Goal: Communication & Community: Ask a question

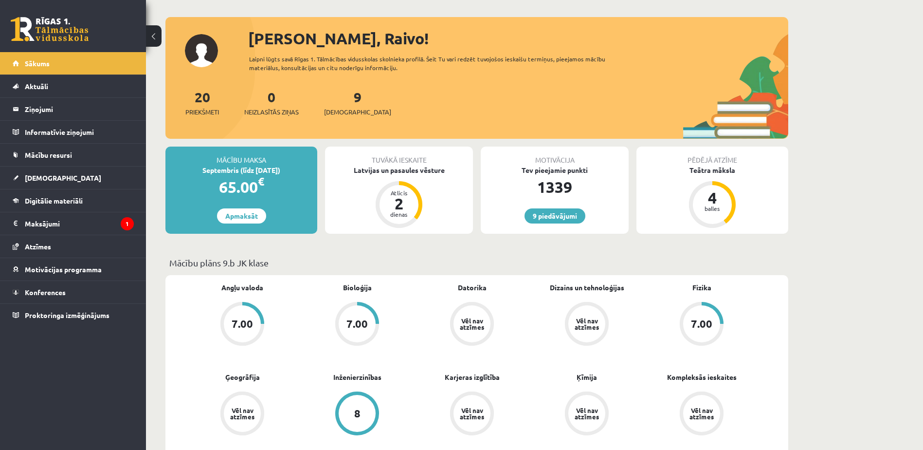
scroll to position [49, 0]
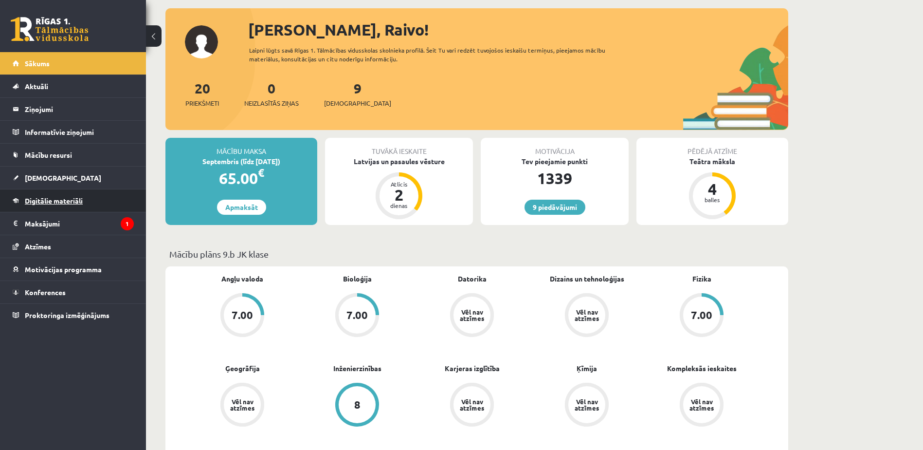
click at [43, 200] on span "Digitālie materiāli" at bounding box center [54, 200] width 58 height 9
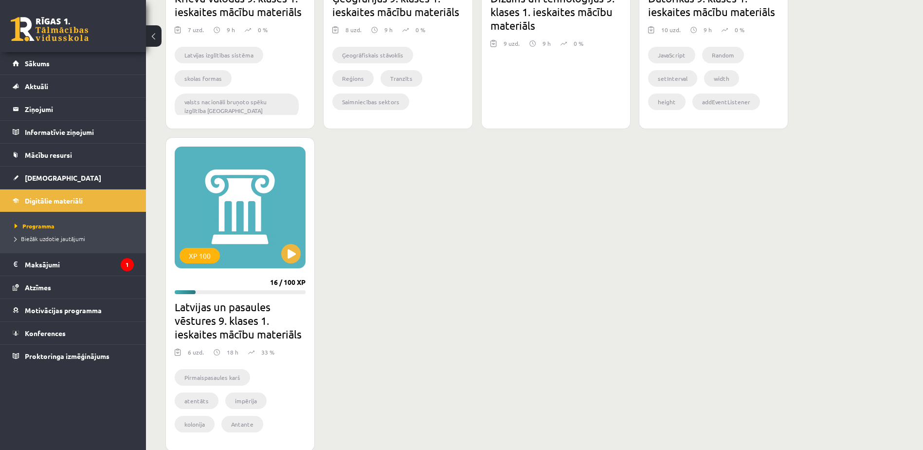
scroll to position [1071, 0]
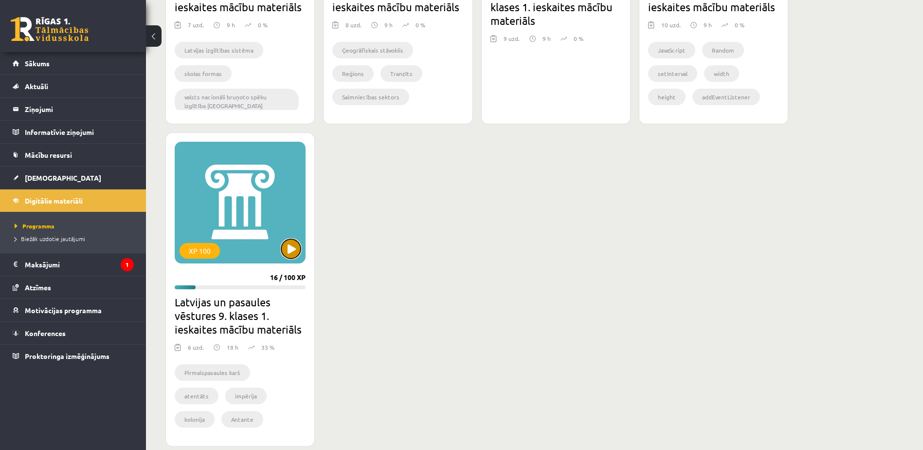
click at [294, 251] on button at bounding box center [290, 248] width 19 height 19
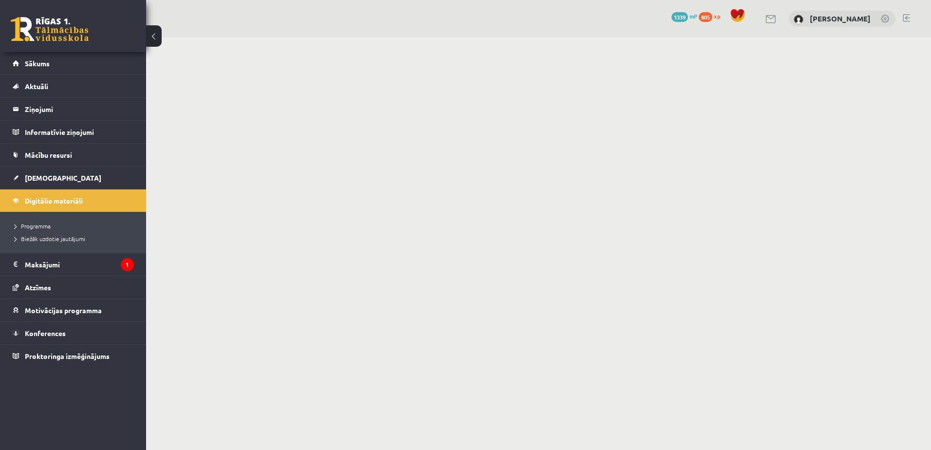
click at [876, 206] on body "0 Dāvanas 1339 mP 805 xp Raivo Stanga Sākums Aktuāli Kā mācīties eSKOLĀ Kontakt…" at bounding box center [465, 225] width 931 height 450
click at [23, 198] on link "Digitālie materiāli" at bounding box center [73, 200] width 121 height 22
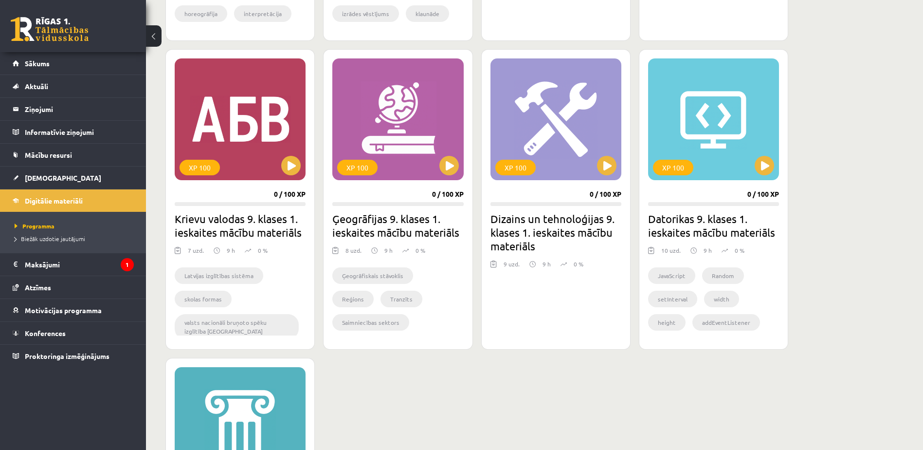
scroll to position [974, 0]
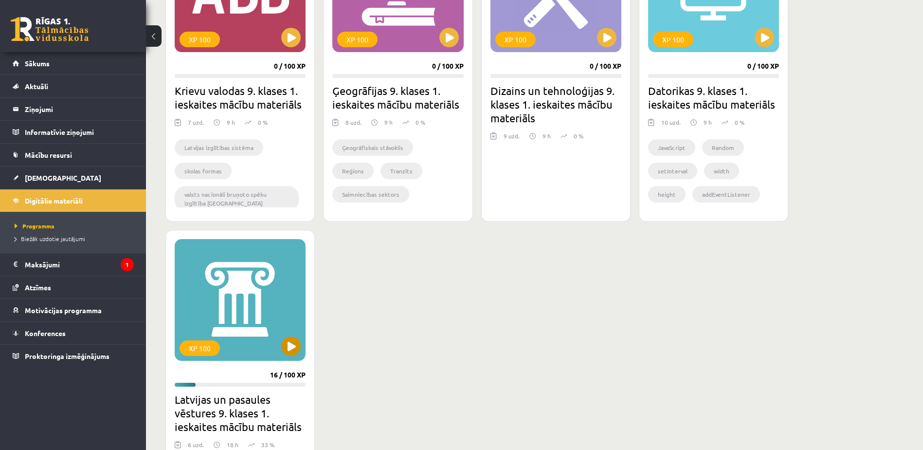
click at [297, 349] on div "XP 100" at bounding box center [240, 300] width 131 height 122
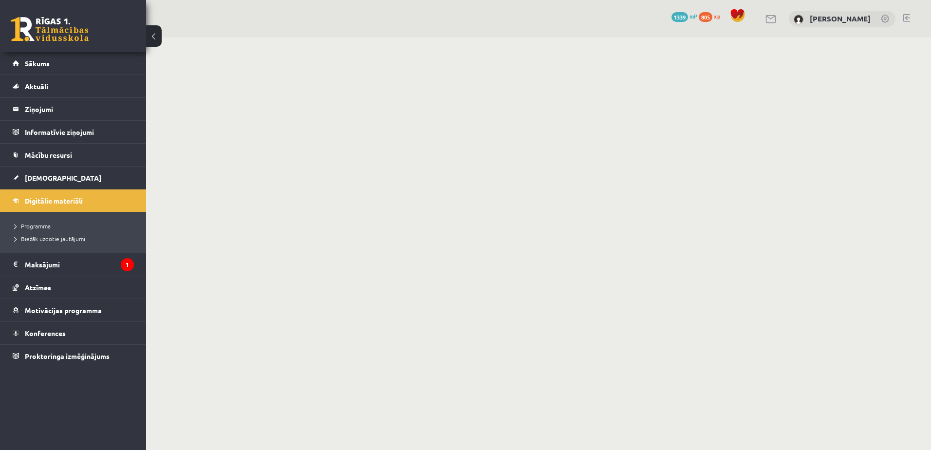
click at [700, 273] on body "0 Dāvanas 1339 mP 805 xp [PERSON_NAME] Sākums Aktuāli Kā mācīties eSKOLĀ Kontak…" at bounding box center [465, 225] width 931 height 450
click at [154, 31] on button at bounding box center [154, 35] width 16 height 21
click at [160, 38] on button at bounding box center [154, 35] width 16 height 21
click at [153, 38] on button at bounding box center [154, 35] width 16 height 21
click at [150, 32] on button at bounding box center [154, 35] width 16 height 21
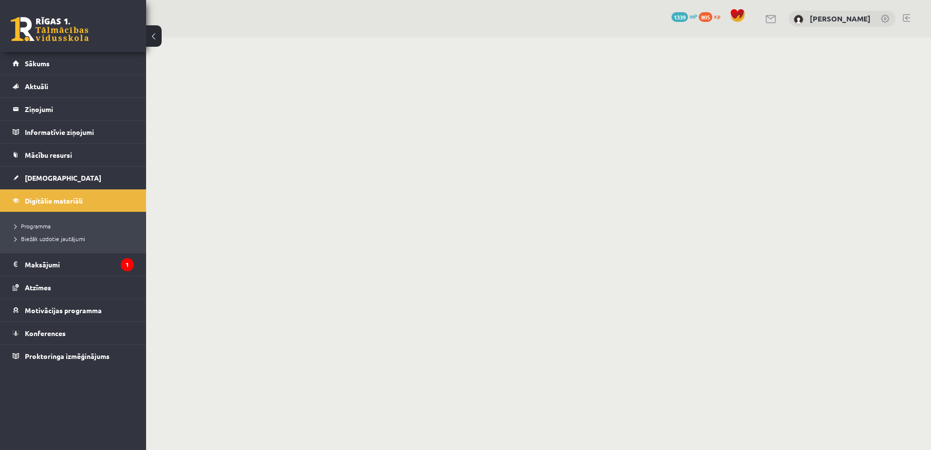
click at [150, 32] on button at bounding box center [154, 35] width 16 height 21
click at [160, 38] on button at bounding box center [154, 35] width 16 height 21
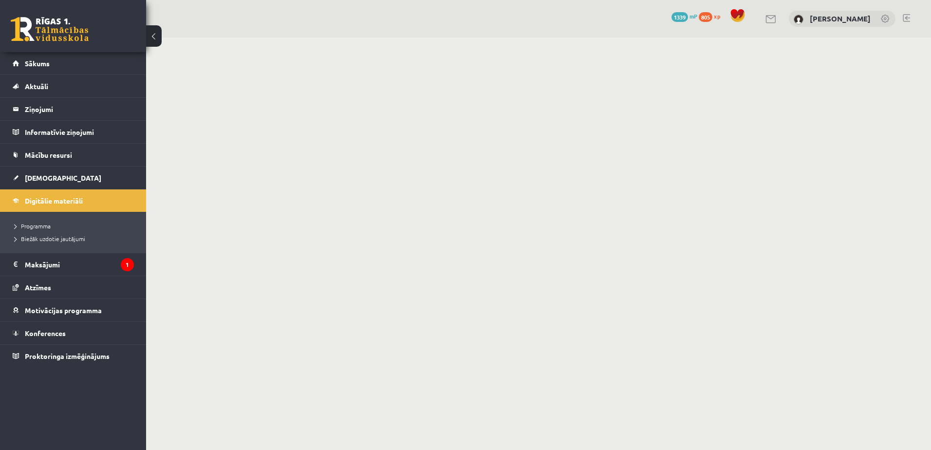
click at [153, 40] on button at bounding box center [154, 35] width 16 height 21
click at [157, 36] on button at bounding box center [154, 35] width 16 height 21
click at [156, 36] on button at bounding box center [154, 35] width 16 height 21
click at [150, 36] on button at bounding box center [154, 35] width 16 height 21
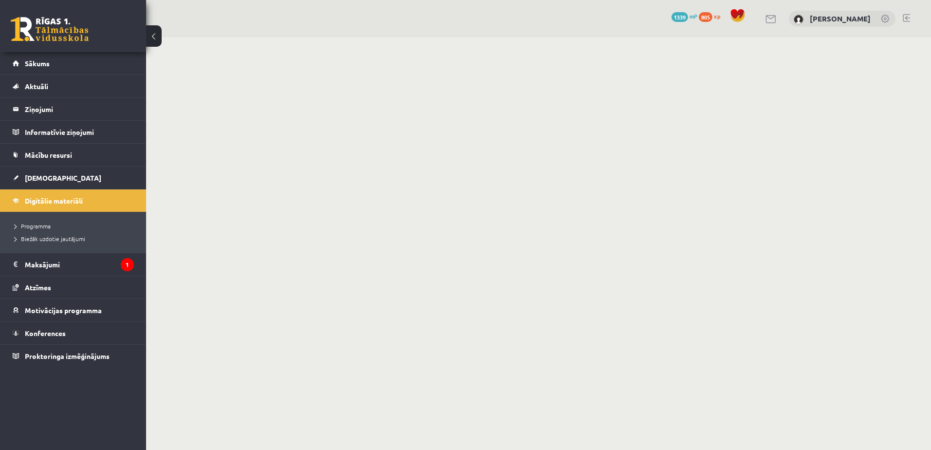
click at [150, 36] on button at bounding box center [154, 35] width 16 height 21
click at [152, 36] on button at bounding box center [154, 35] width 16 height 21
click at [42, 211] on li "Digitālie materiāli Programma Biežāk uzdotie jautājumi" at bounding box center [73, 221] width 146 height 64
drag, startPoint x: 42, startPoint y: 211, endPoint x: 45, endPoint y: 202, distance: 9.9
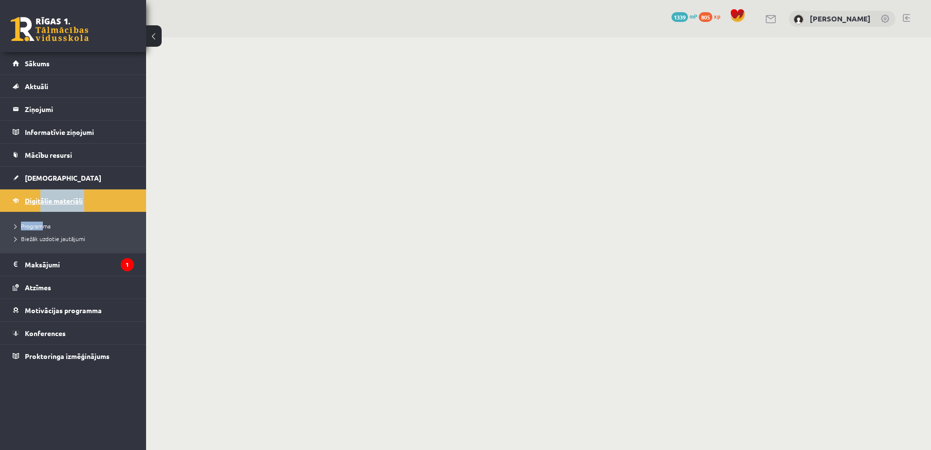
click at [45, 202] on span "Digitālie materiāli" at bounding box center [54, 200] width 58 height 9
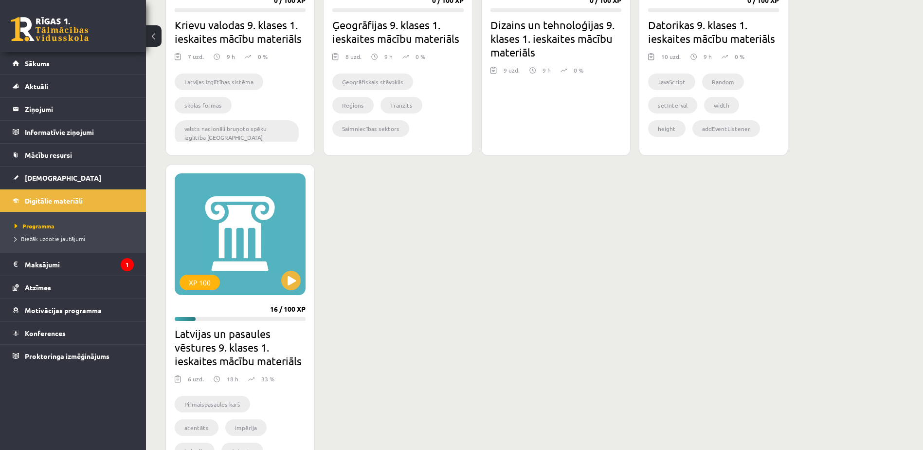
scroll to position [1071, 0]
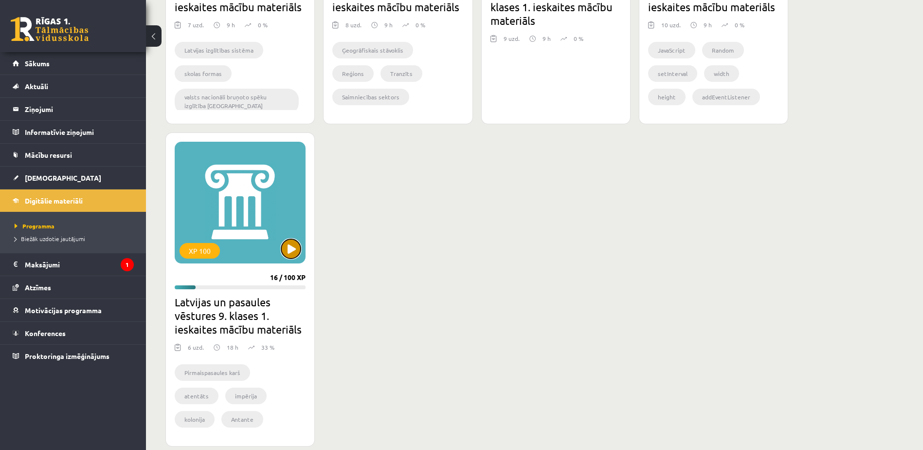
click at [289, 250] on button at bounding box center [290, 248] width 19 height 19
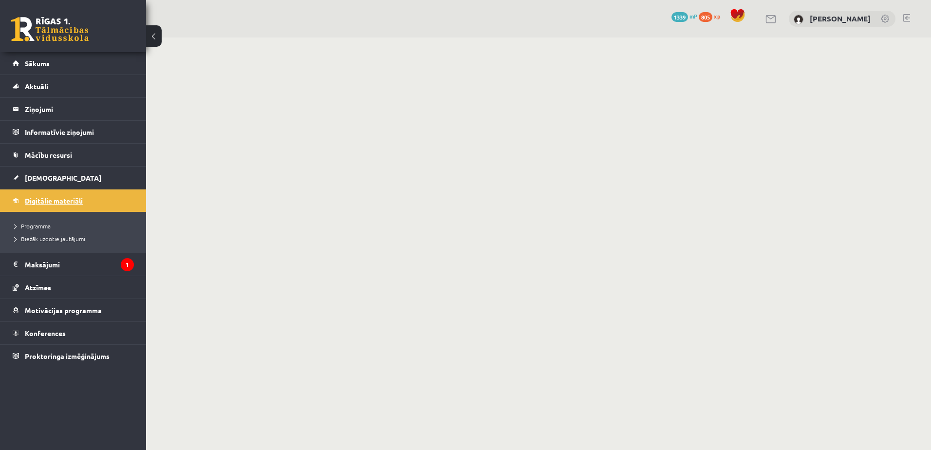
click at [57, 201] on span "Digitālie materiāli" at bounding box center [54, 200] width 58 height 9
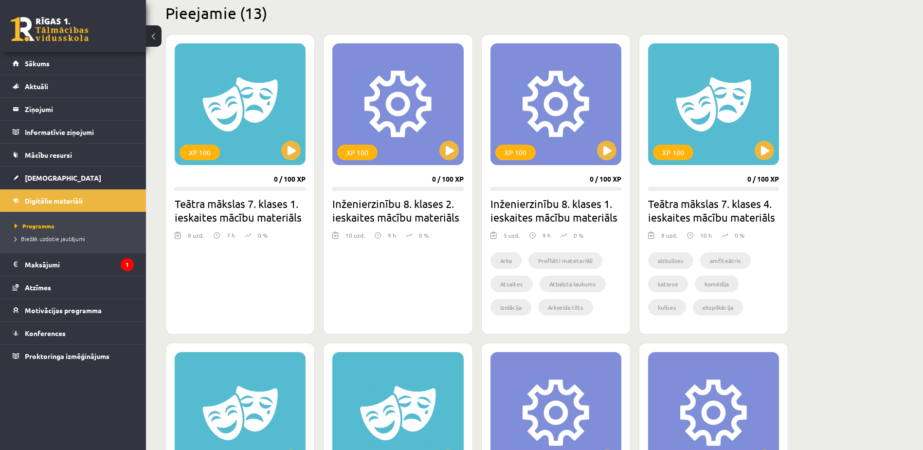
scroll to position [243, 0]
click at [278, 155] on div "XP 100" at bounding box center [240, 104] width 131 height 122
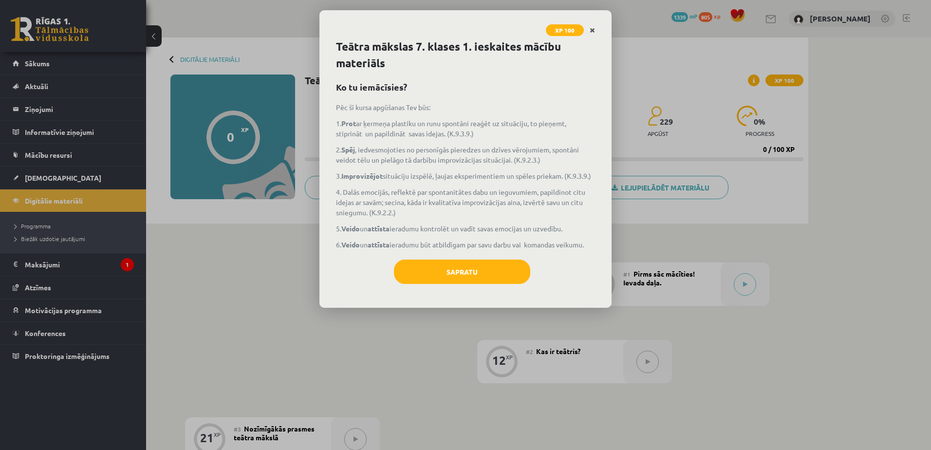
click at [591, 25] on link "Close" at bounding box center [592, 30] width 17 height 19
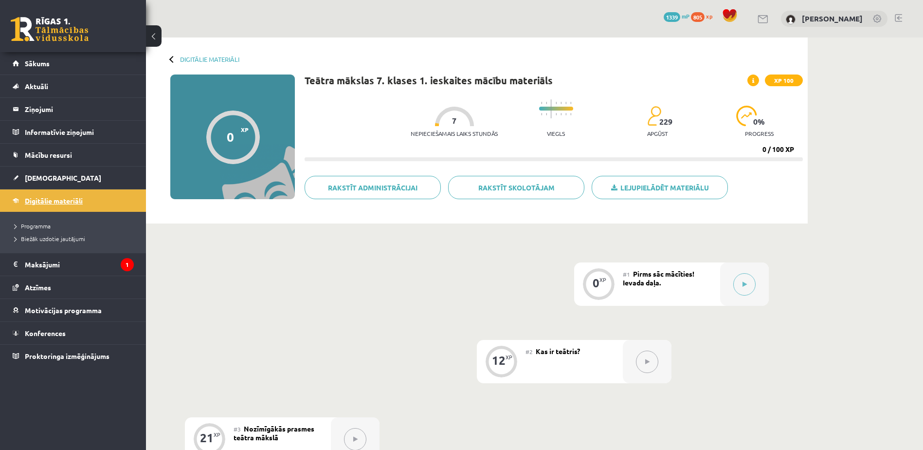
click at [62, 202] on span "Digitālie materiāli" at bounding box center [54, 200] width 58 height 9
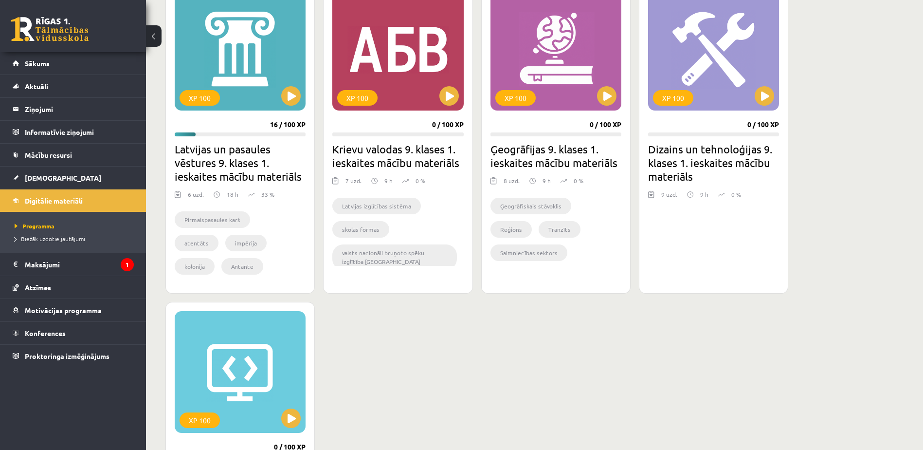
scroll to position [827, 0]
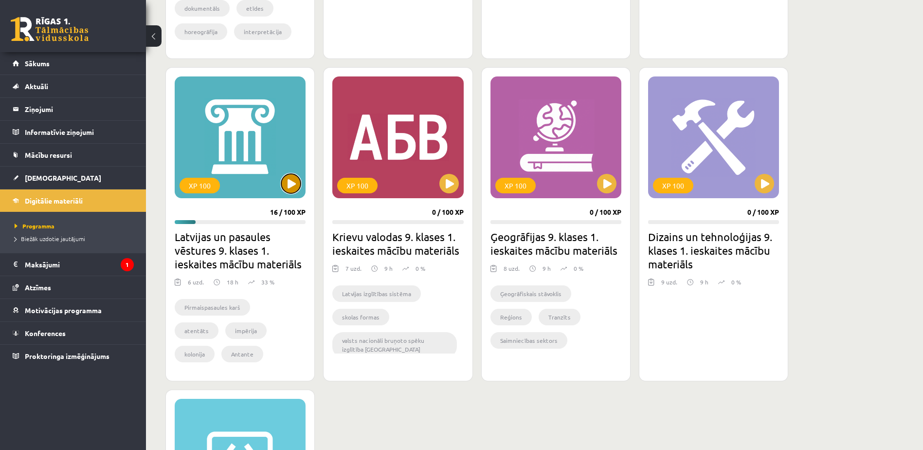
click at [283, 189] on button at bounding box center [290, 183] width 19 height 19
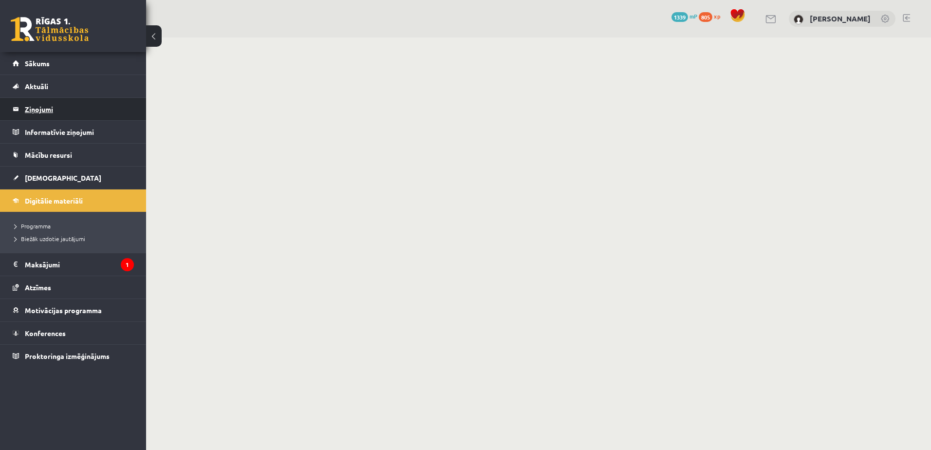
click at [43, 107] on legend "Ziņojumi 0" at bounding box center [79, 109] width 109 height 22
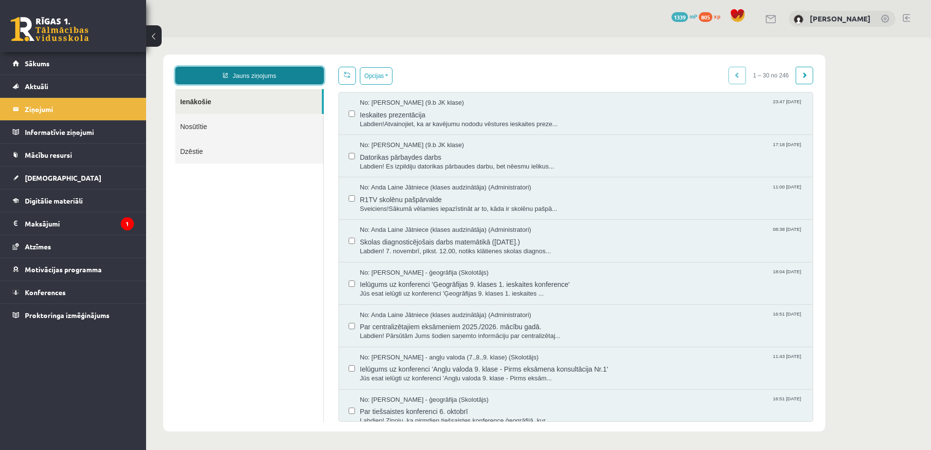
click at [221, 82] on link "Jauns ziņojums" at bounding box center [249, 76] width 148 height 18
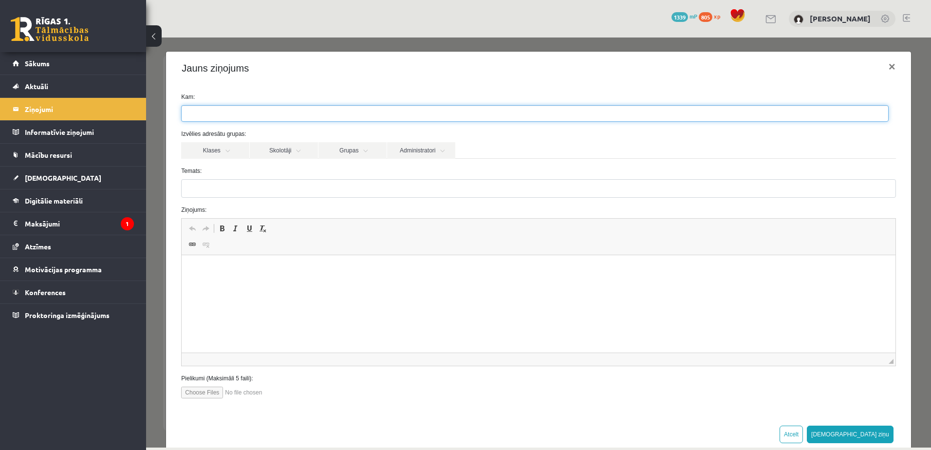
click at [226, 115] on ul at bounding box center [535, 114] width 706 height 16
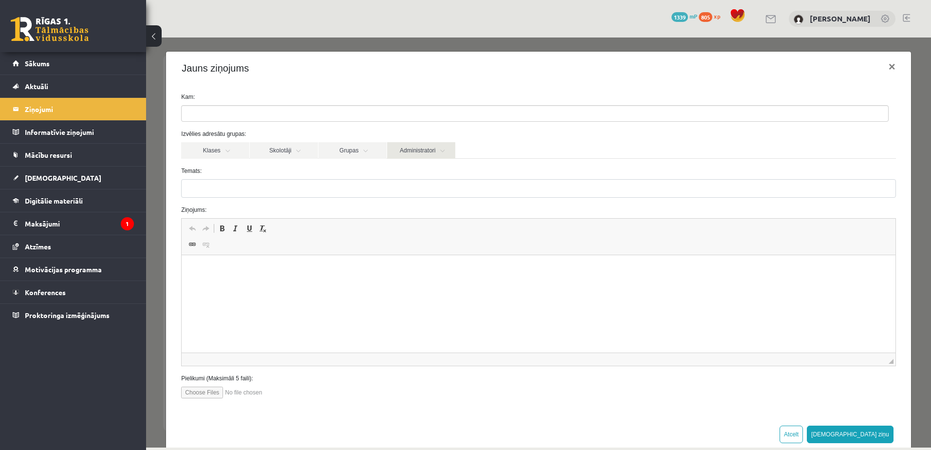
click at [410, 150] on link "Administratori" at bounding box center [421, 150] width 68 height 17
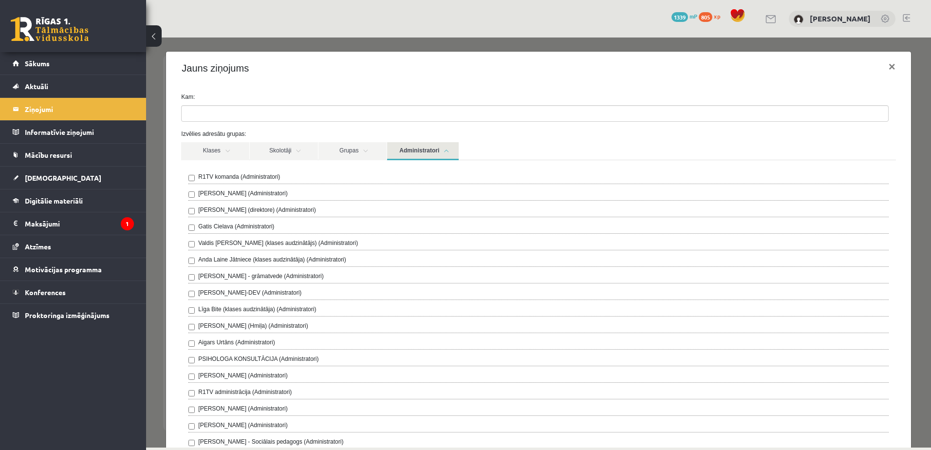
click at [264, 179] on label "R1TV komanda (Administratori)" at bounding box center [239, 176] width 82 height 9
click at [442, 131] on label "Izvēlies adresātu grupas:" at bounding box center [538, 133] width 729 height 9
click at [421, 151] on link "Administratori" at bounding box center [423, 151] width 72 height 18
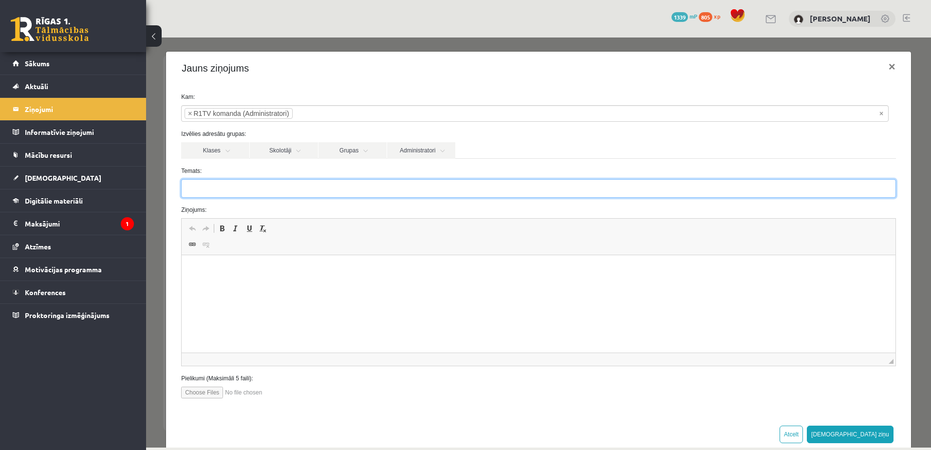
click at [279, 190] on input "Temats:" at bounding box center [538, 188] width 714 height 18
type input "**********"
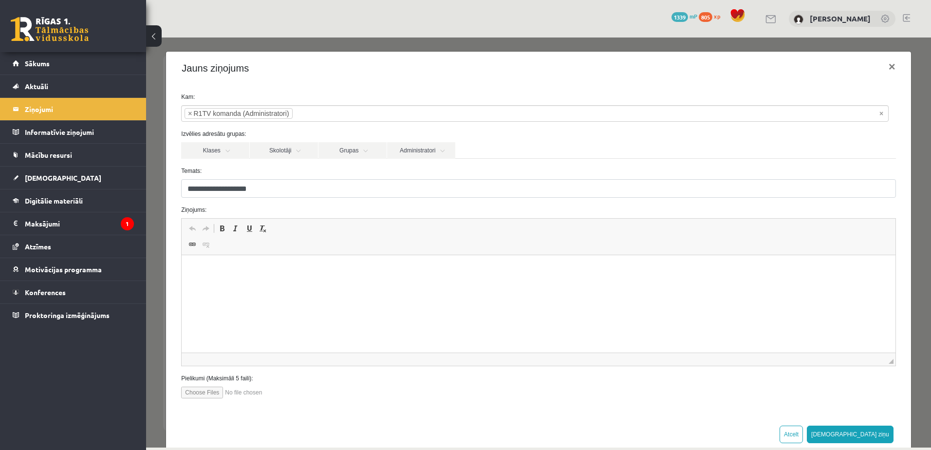
click at [447, 276] on html at bounding box center [538, 270] width 713 height 30
click at [878, 433] on button "[DEMOGRAPHIC_DATA] ziņu" at bounding box center [850, 434] width 87 height 18
